Goal: Check status

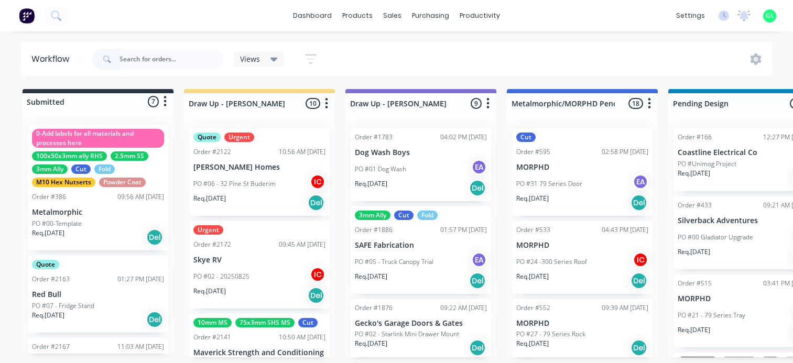
click at [140, 63] on input "text" at bounding box center [172, 59] width 104 height 21
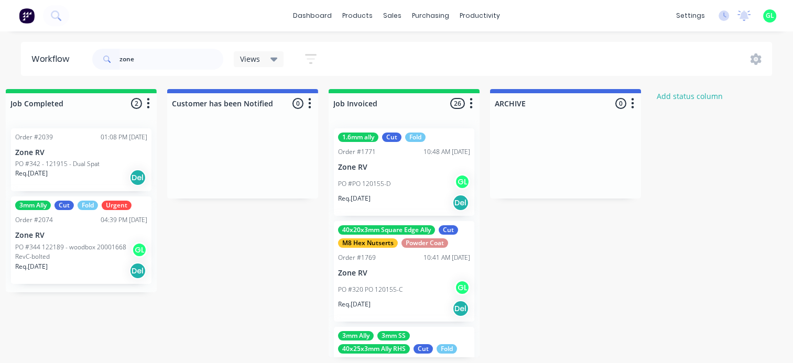
type input "zone"
click at [473, 103] on button "button" at bounding box center [471, 104] width 13 height 13
click at [413, 183] on button "Sort By" at bounding box center [425, 177] width 105 height 17
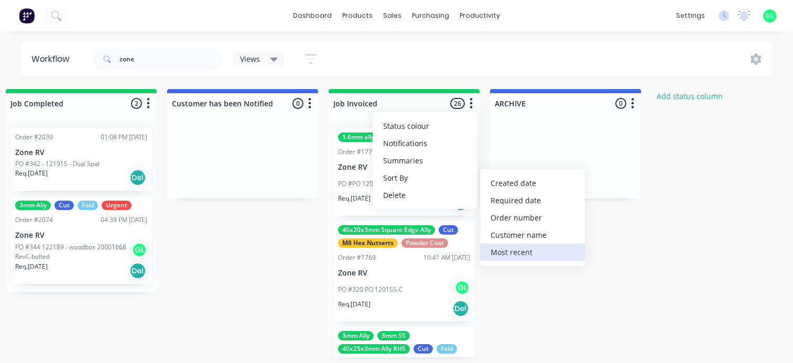
click at [512, 256] on recent "Most recent" at bounding box center [532, 252] width 105 height 17
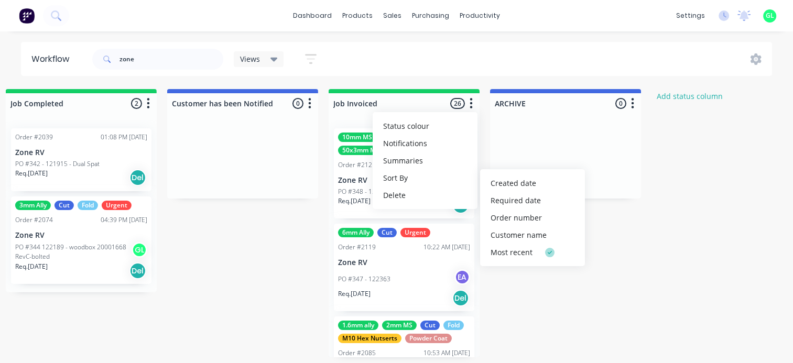
click at [471, 102] on icon "button" at bounding box center [471, 103] width 3 height 13
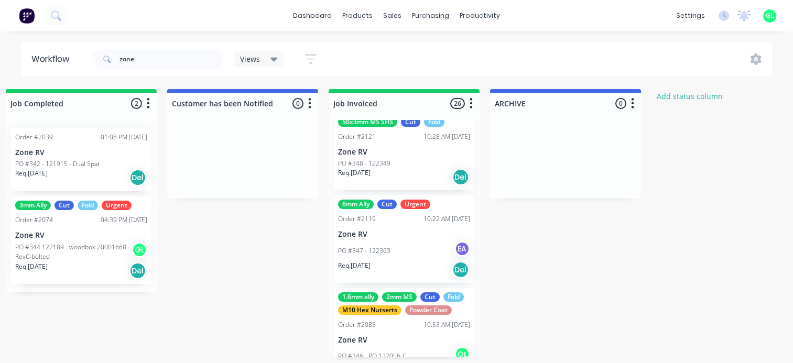
scroll to position [52, 0]
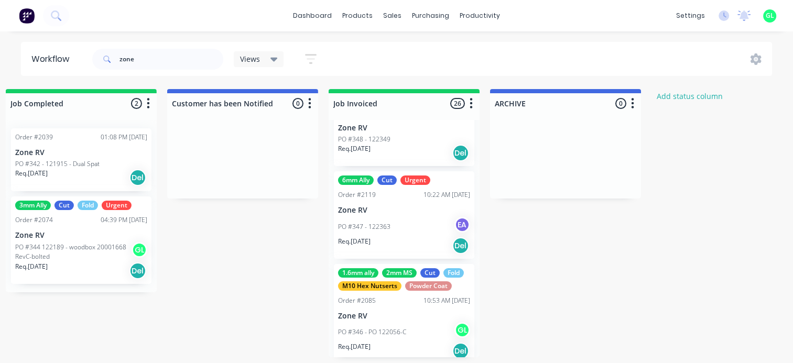
click at [384, 229] on p "PO #347 - 122363" at bounding box center [364, 226] width 52 height 9
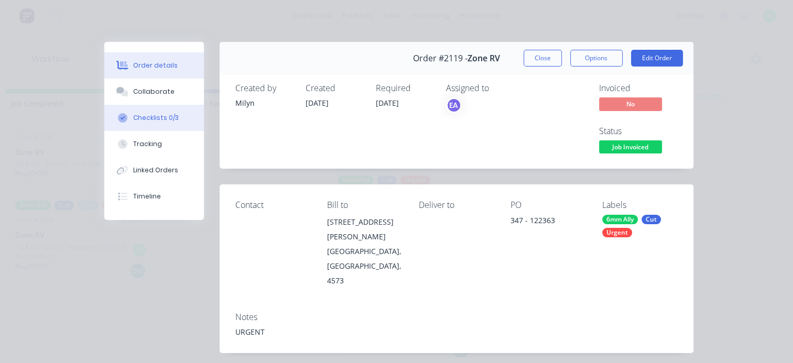
click at [147, 118] on div "Checklists 0/3" at bounding box center [156, 117] width 46 height 9
type textarea "x"
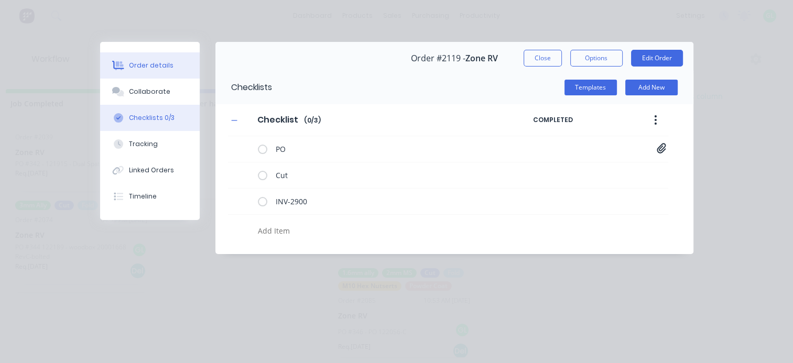
click at [173, 65] on button "Order details" at bounding box center [150, 65] width 100 height 26
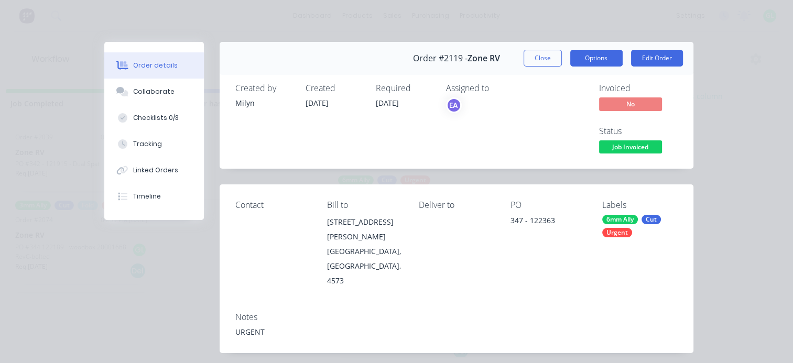
click at [611, 63] on button "Options" at bounding box center [596, 58] width 52 height 17
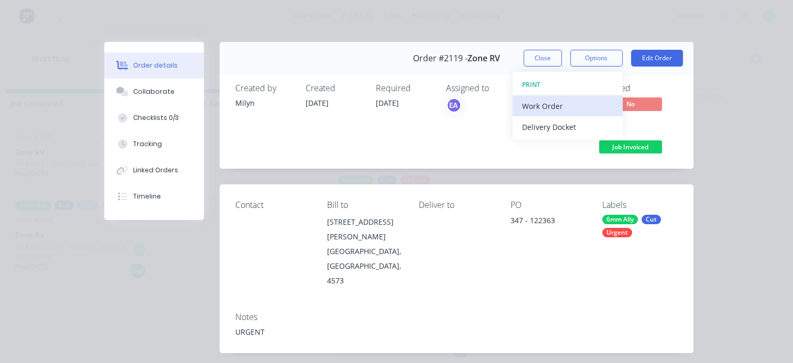
click at [539, 101] on div "Work Order" at bounding box center [567, 106] width 91 height 15
click at [537, 101] on div "Back" at bounding box center [567, 106] width 91 height 15
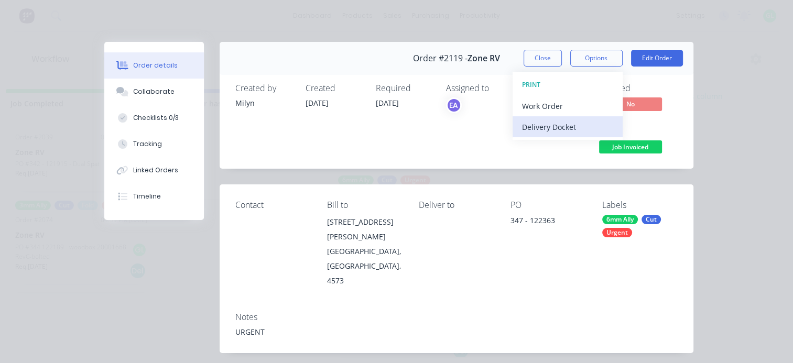
click at [539, 124] on div "Delivery Docket" at bounding box center [567, 127] width 91 height 15
click at [548, 124] on div "Standard" at bounding box center [567, 127] width 91 height 15
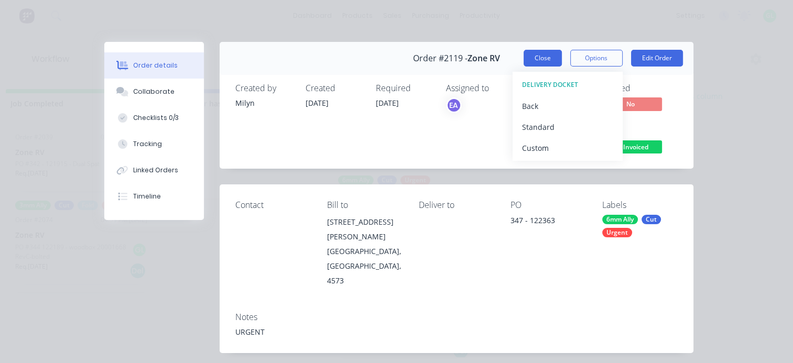
click at [535, 60] on button "Close" at bounding box center [543, 58] width 38 height 17
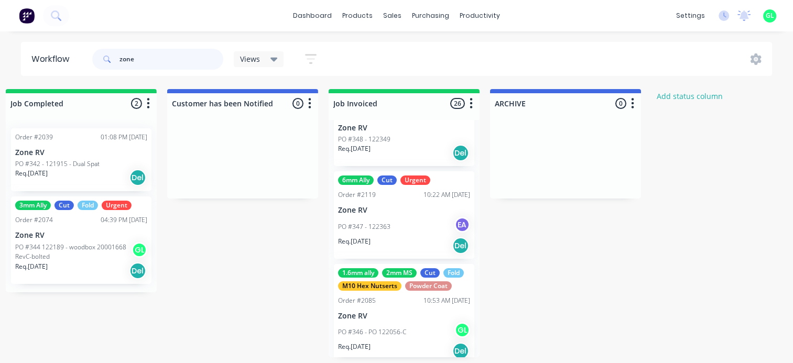
drag, startPoint x: 147, startPoint y: 60, endPoint x: 108, endPoint y: 57, distance: 39.5
click at [108, 57] on div "zone" at bounding box center [157, 59] width 131 height 21
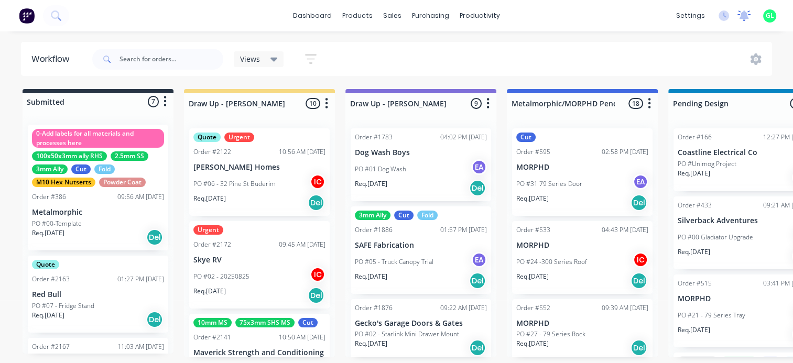
click at [747, 19] on icon at bounding box center [744, 14] width 9 height 8
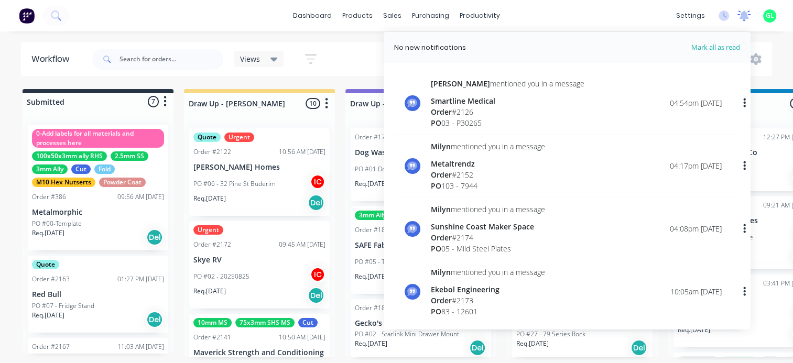
click at [743, 17] on icon at bounding box center [744, 14] width 9 height 8
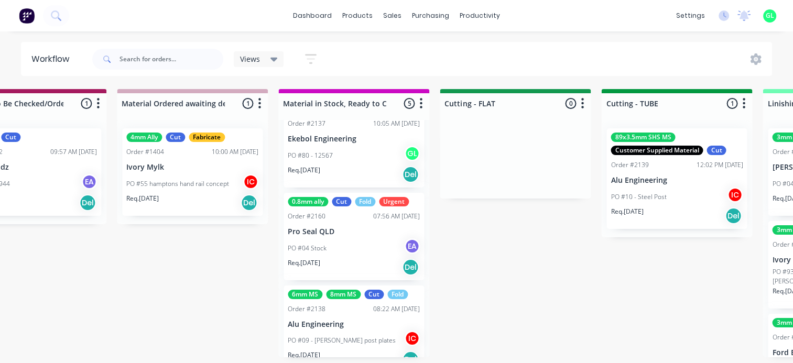
scroll to position [52, 0]
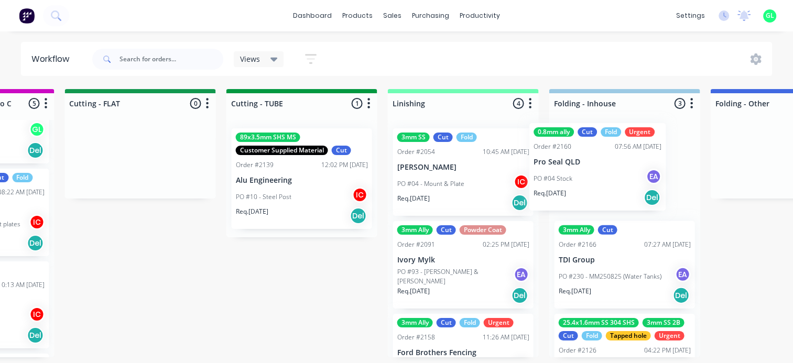
drag, startPoint x: 390, startPoint y: 211, endPoint x: 589, endPoint y: 170, distance: 203.5
click at [589, 170] on div "Submitted 7 Status colour #273444 hex #273444 Save Cancel Summaries Total order…" at bounding box center [186, 223] width 4181 height 268
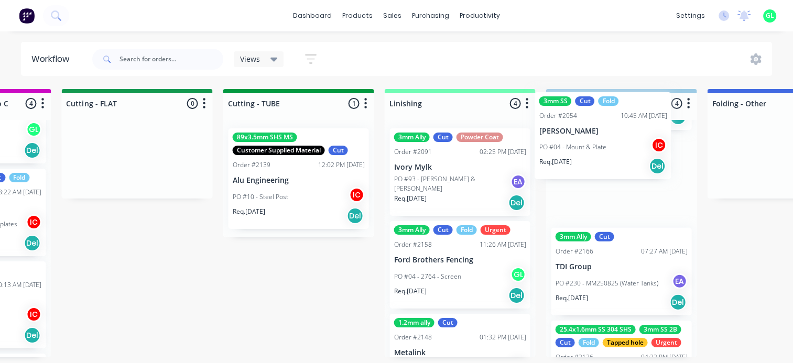
scroll to position [2, 1902]
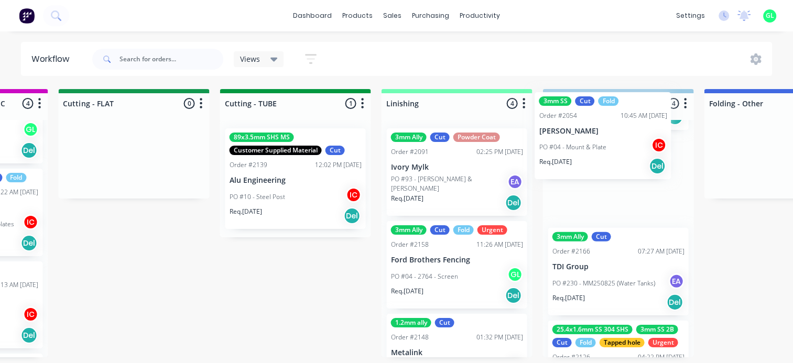
drag, startPoint x: 444, startPoint y: 185, endPoint x: 590, endPoint y: 150, distance: 150.3
click at [590, 150] on div "Submitted 7 Status colour #273444 hex #273444 Save Cancel Summaries Total order…" at bounding box center [180, 223] width 4181 height 268
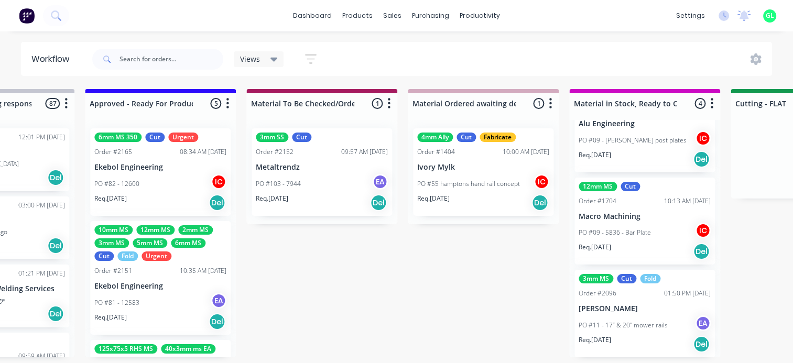
scroll to position [0, 1220]
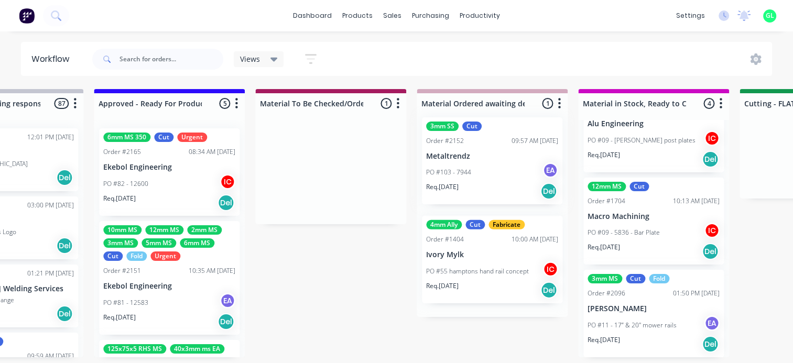
drag, startPoint x: 384, startPoint y: 191, endPoint x: 481, endPoint y: 170, distance: 98.8
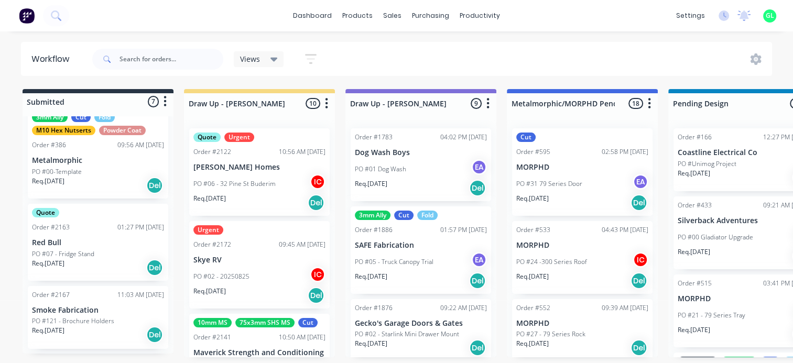
scroll to position [52, 0]
click at [99, 341] on div "Req. 02/09/25 Del" at bounding box center [98, 335] width 132 height 18
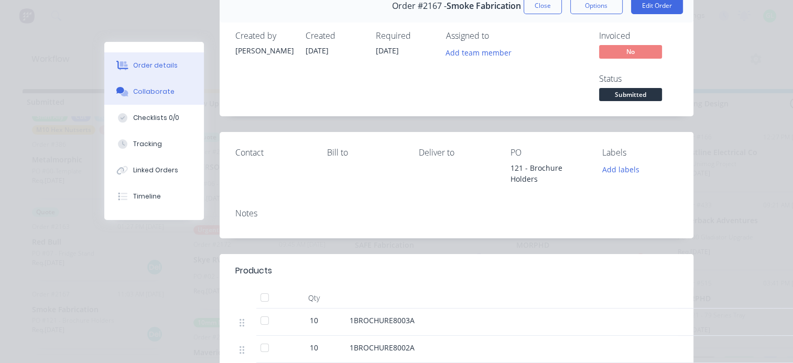
click at [138, 90] on div "Collaborate" at bounding box center [153, 91] width 41 height 9
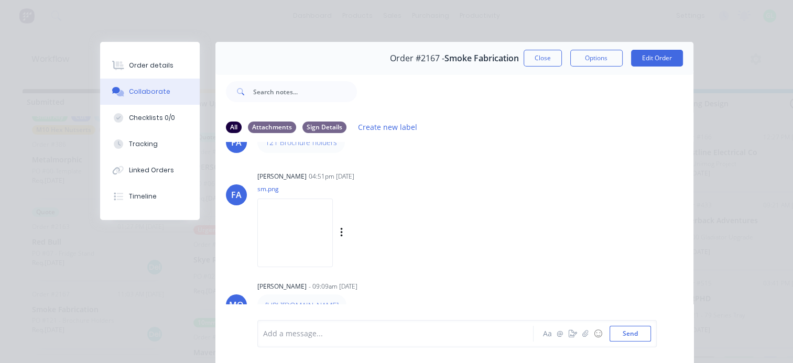
scroll to position [94, 0]
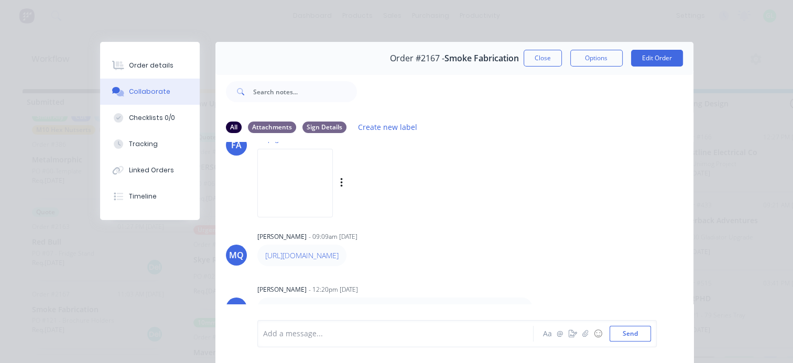
click at [333, 185] on img at bounding box center [294, 183] width 75 height 69
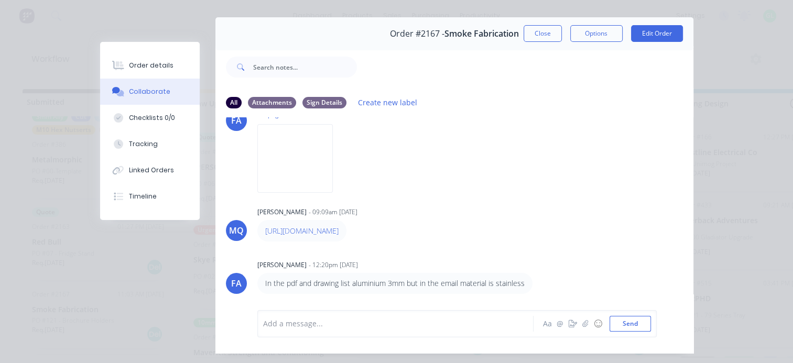
scroll to position [0, 0]
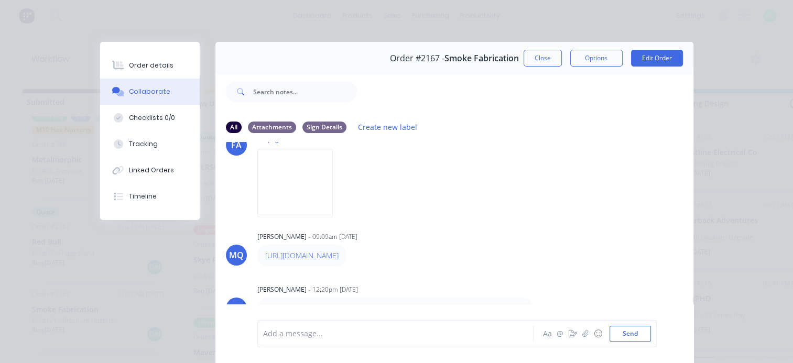
click at [144, 62] on div "Order details" at bounding box center [151, 65] width 45 height 9
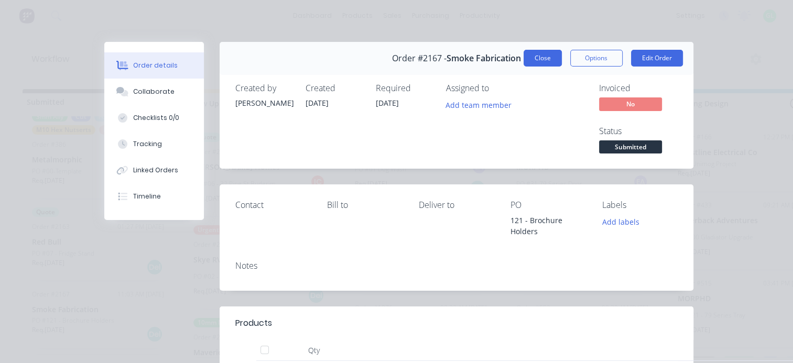
click at [534, 58] on button "Close" at bounding box center [543, 58] width 38 height 17
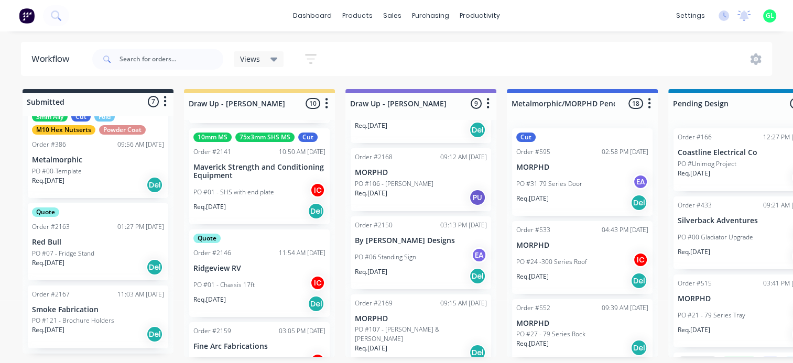
scroll to position [81, 0]
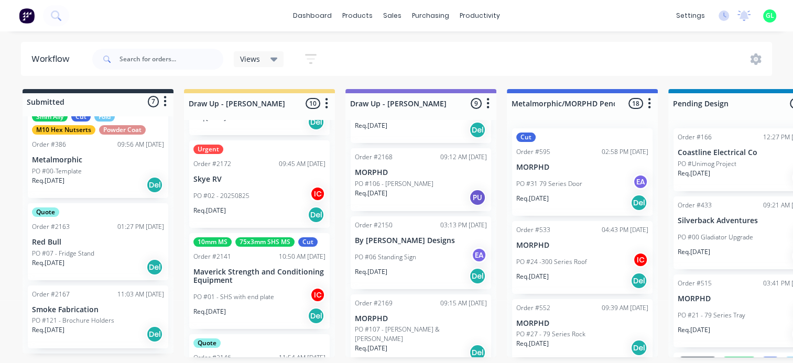
click at [254, 203] on div "PO #02 - 20250825 IC" at bounding box center [259, 196] width 132 height 20
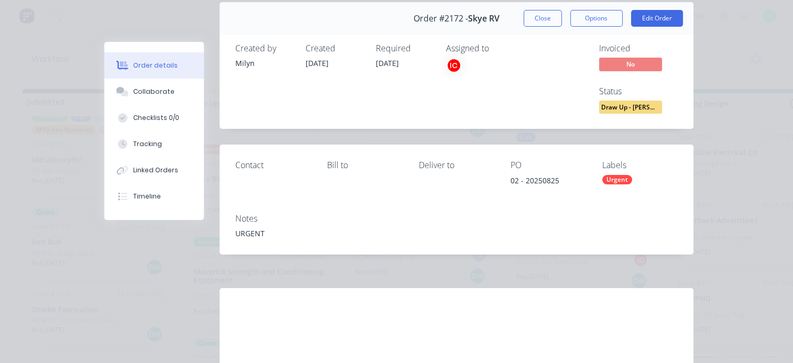
scroll to position [0, 0]
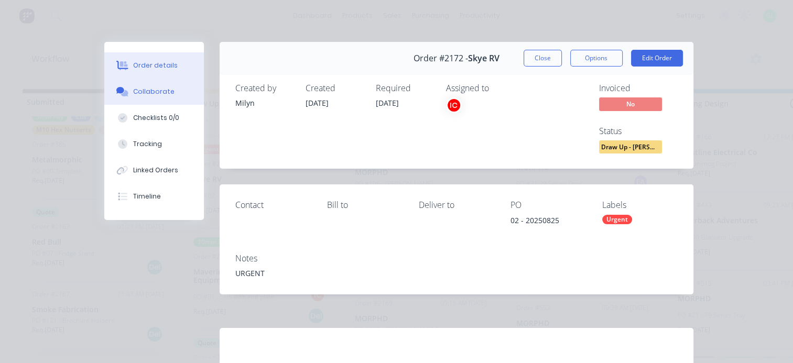
click at [157, 87] on div "Collaborate" at bounding box center [153, 91] width 41 height 9
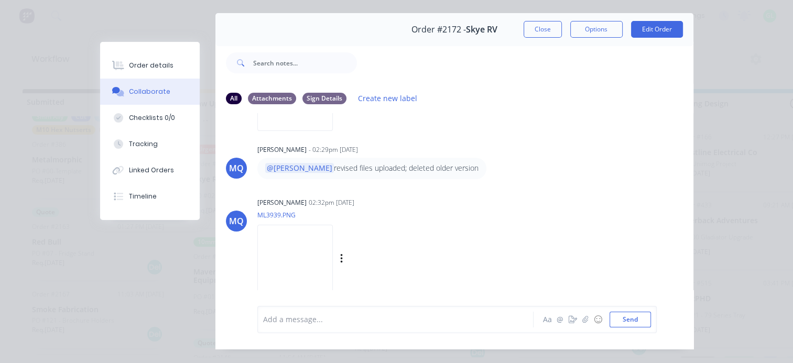
scroll to position [52, 0]
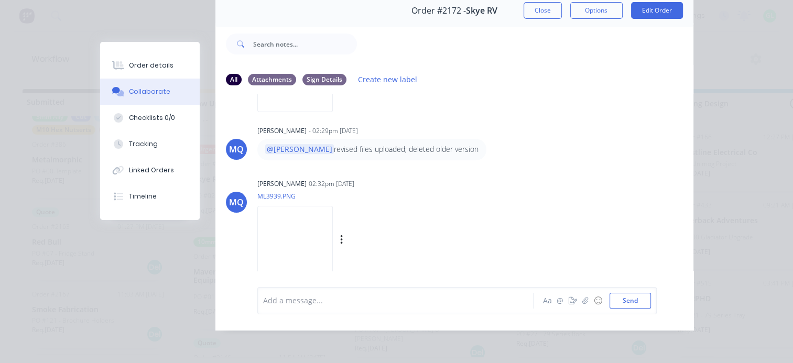
click at [307, 236] on img at bounding box center [294, 240] width 75 height 69
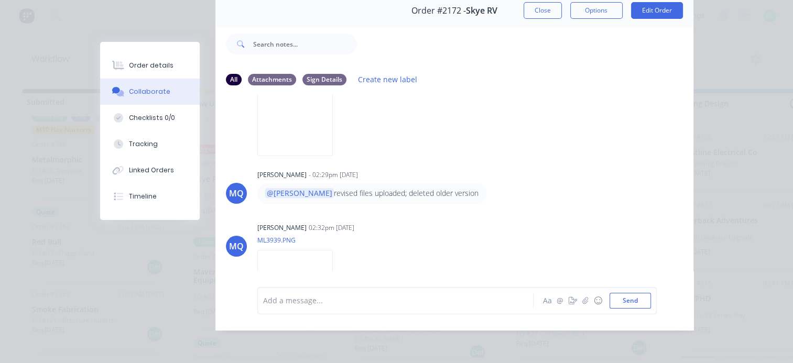
scroll to position [402, 0]
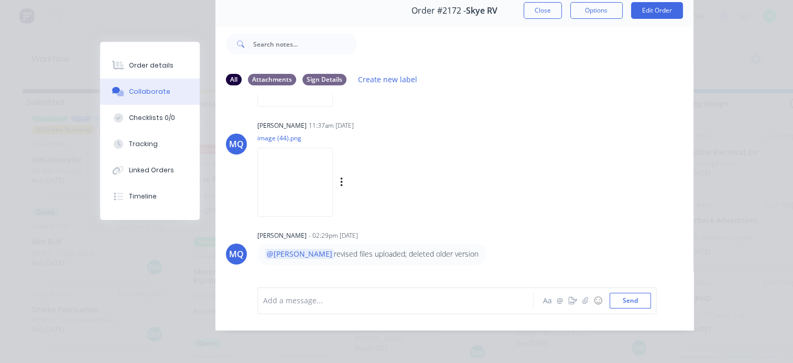
click at [323, 171] on img at bounding box center [294, 182] width 75 height 69
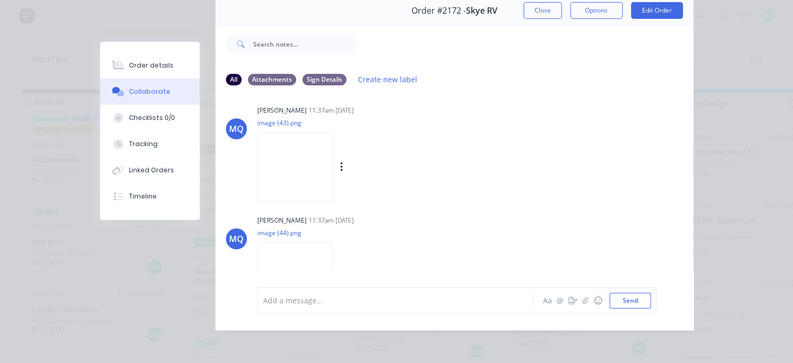
scroll to position [297, 0]
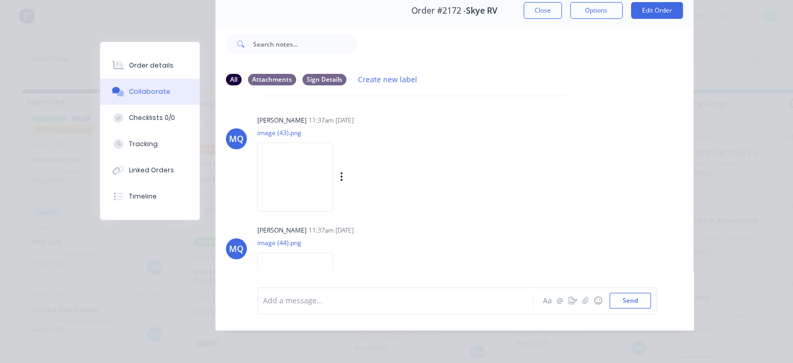
click at [317, 180] on img at bounding box center [294, 177] width 75 height 69
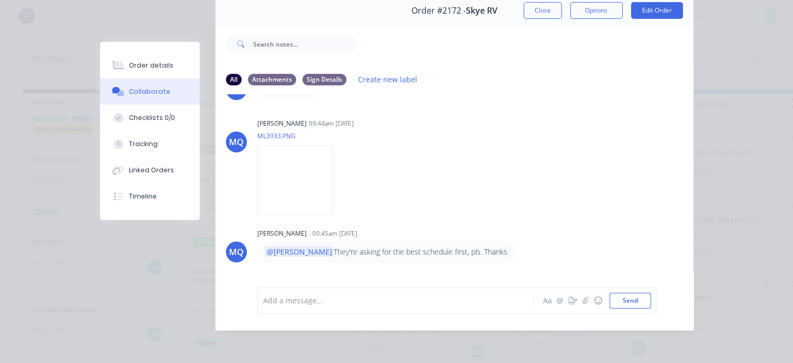
scroll to position [35, 0]
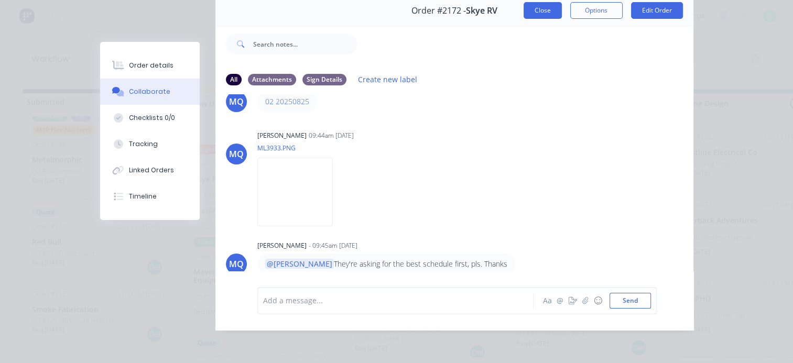
click at [527, 8] on button "Close" at bounding box center [543, 10] width 38 height 17
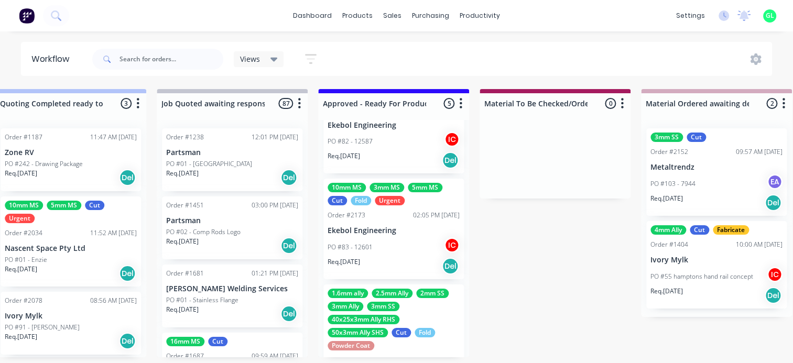
scroll to position [348, 0]
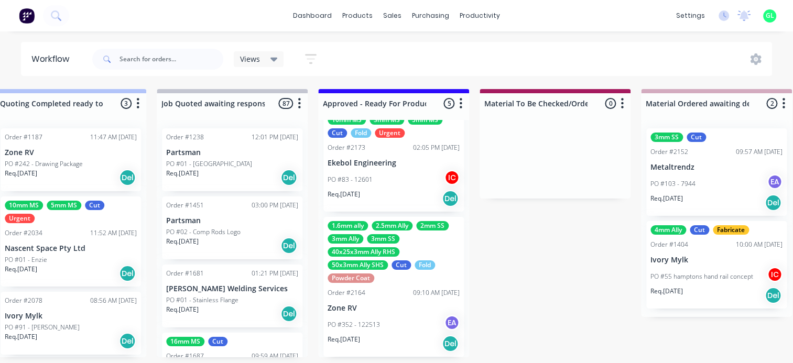
click at [377, 335] on div "Req. 18/09/25 Del" at bounding box center [394, 344] width 132 height 18
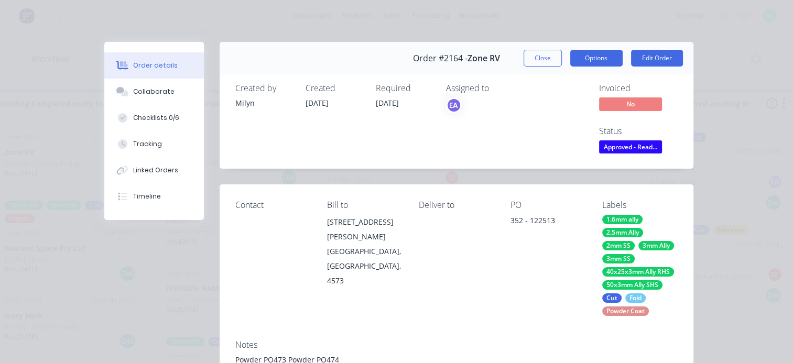
click at [593, 60] on button "Options" at bounding box center [596, 58] width 52 height 17
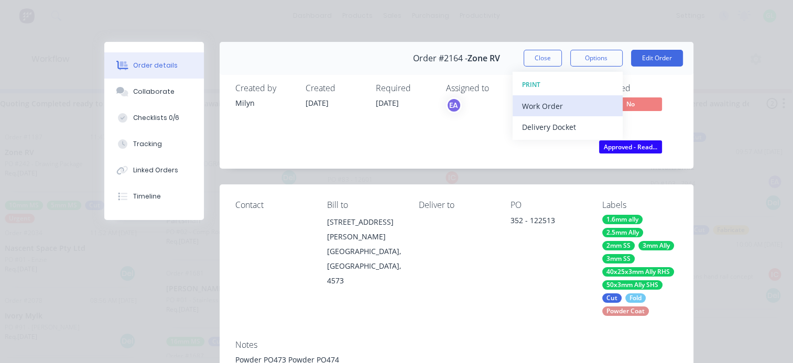
click at [545, 103] on div "Work Order" at bounding box center [567, 106] width 91 height 15
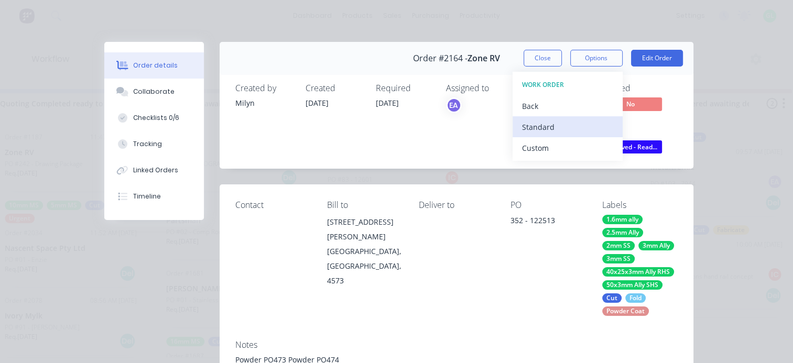
click at [537, 132] on div "Standard" at bounding box center [567, 127] width 91 height 15
